Goal: Task Accomplishment & Management: Complete application form

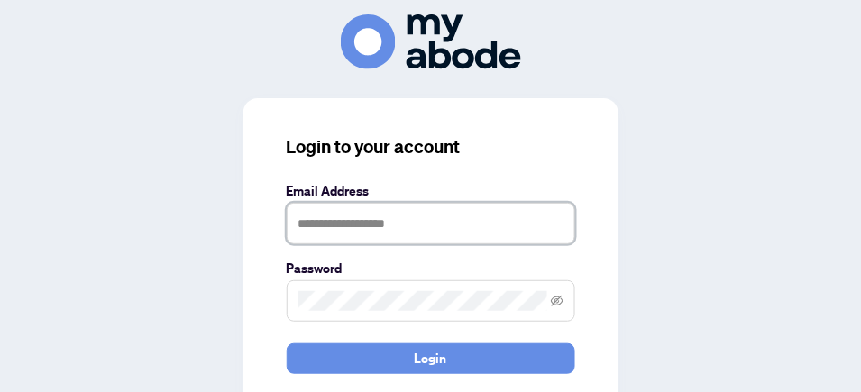
click at [399, 223] on input "text" at bounding box center [431, 223] width 288 height 41
type input "**********"
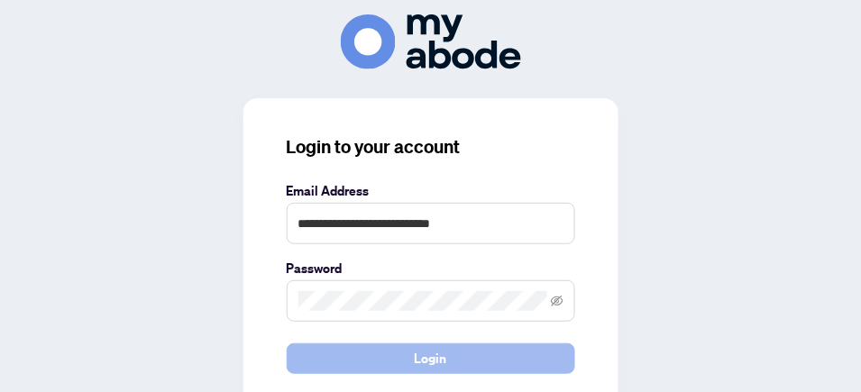
click at [423, 360] on span "Login" at bounding box center [431, 358] width 32 height 29
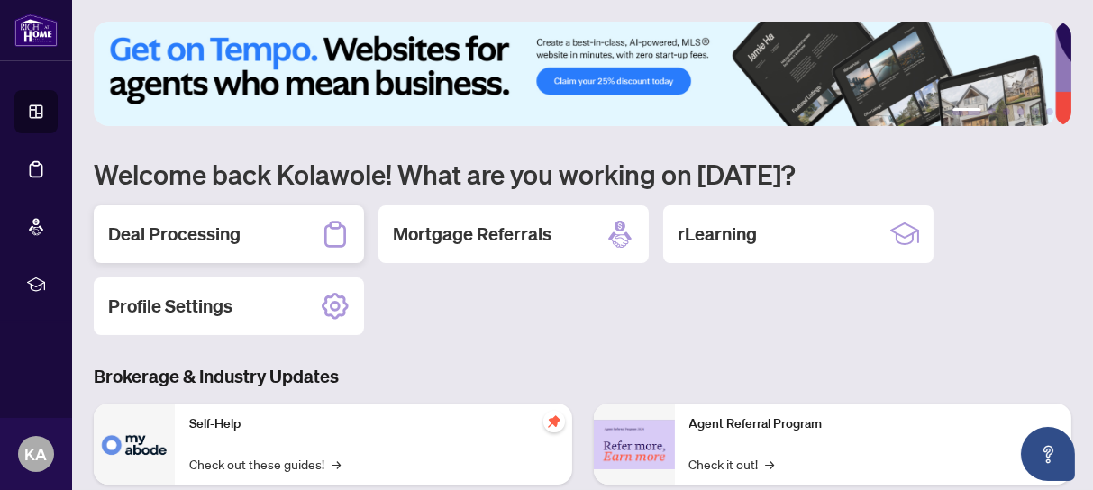
click at [206, 235] on h2 "Deal Processing" at bounding box center [174, 234] width 133 height 25
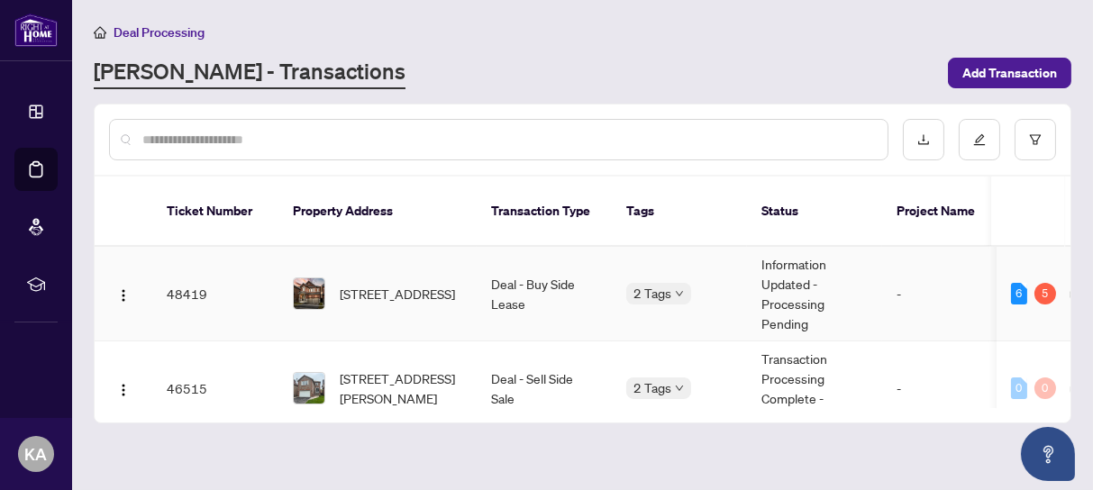
click at [190, 271] on td "48419" at bounding box center [215, 294] width 126 height 95
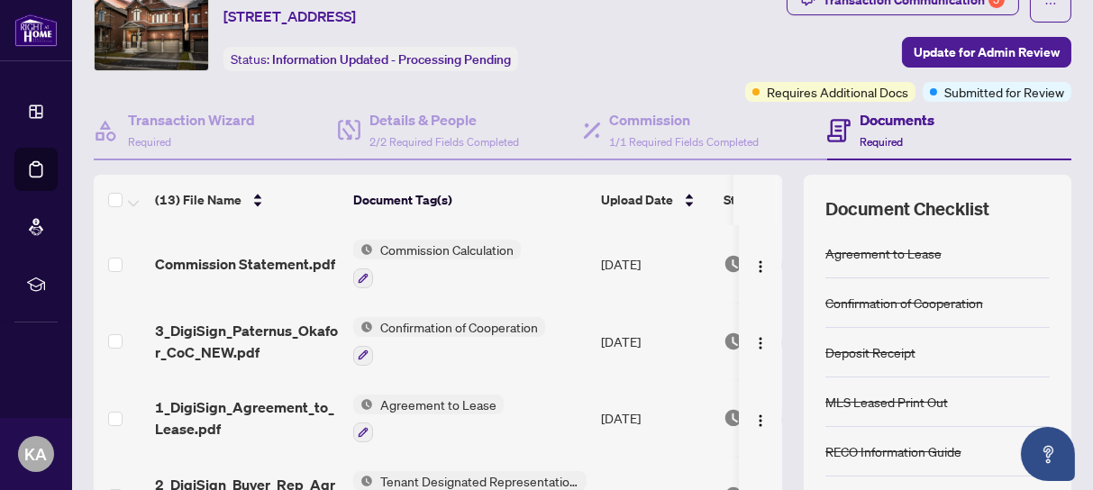
scroll to position [70, 0]
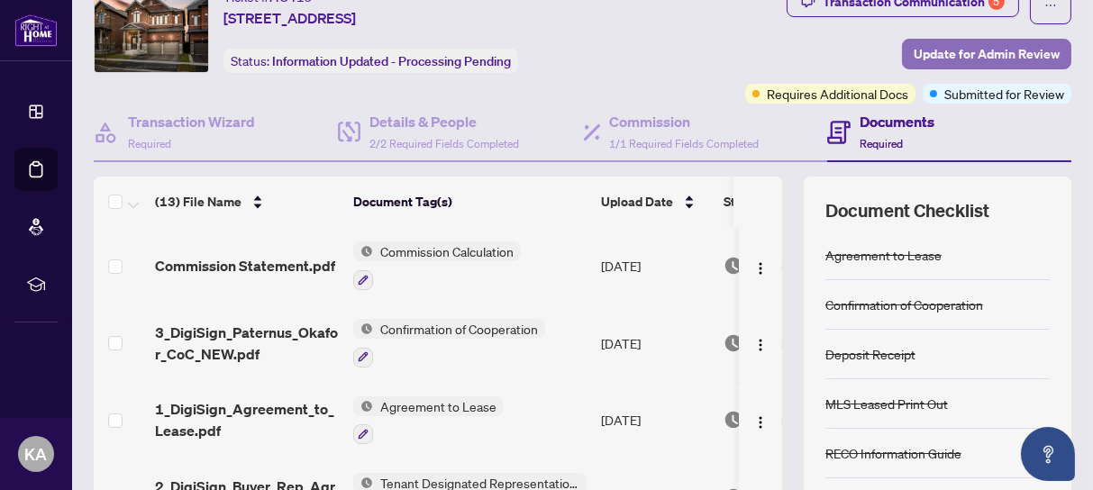
click at [920, 52] on span "Update for Admin Review" at bounding box center [987, 54] width 146 height 29
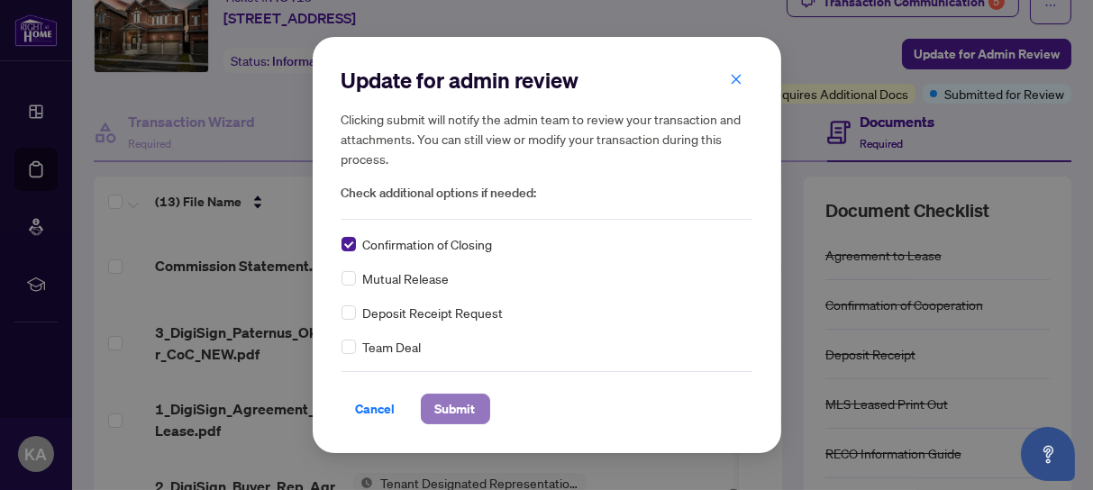
click at [451, 406] on span "Submit" at bounding box center [455, 409] width 41 height 29
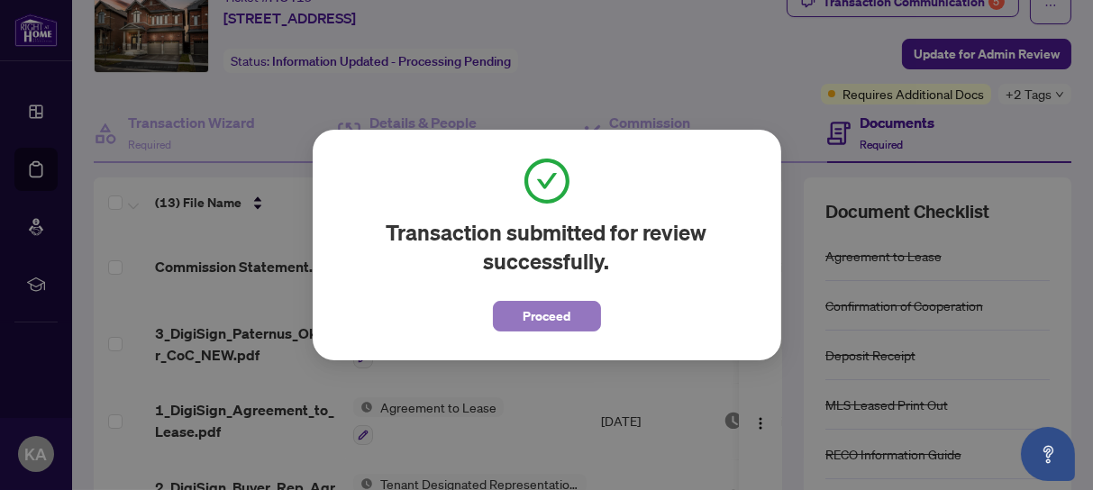
click at [553, 311] on span "Proceed" at bounding box center [547, 316] width 48 height 29
